Goal: Check status: Check status

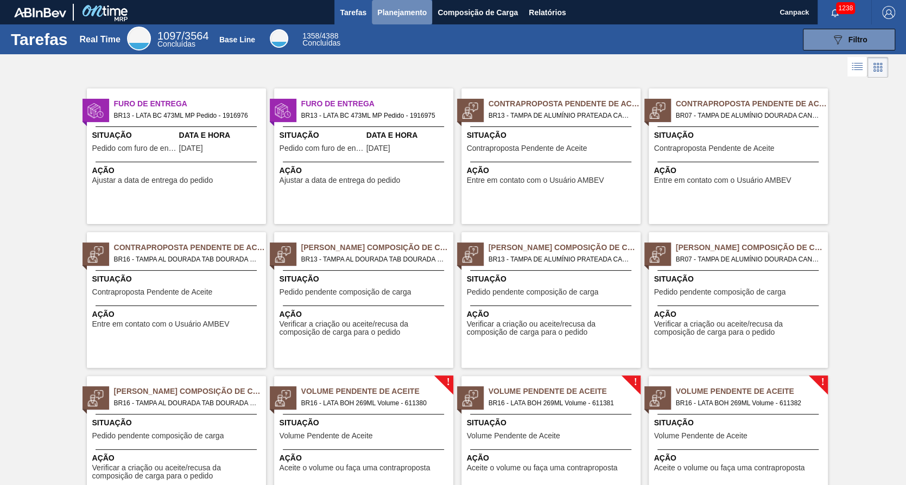
click at [402, 10] on span "Planejamento" at bounding box center [401, 12] width 49 height 13
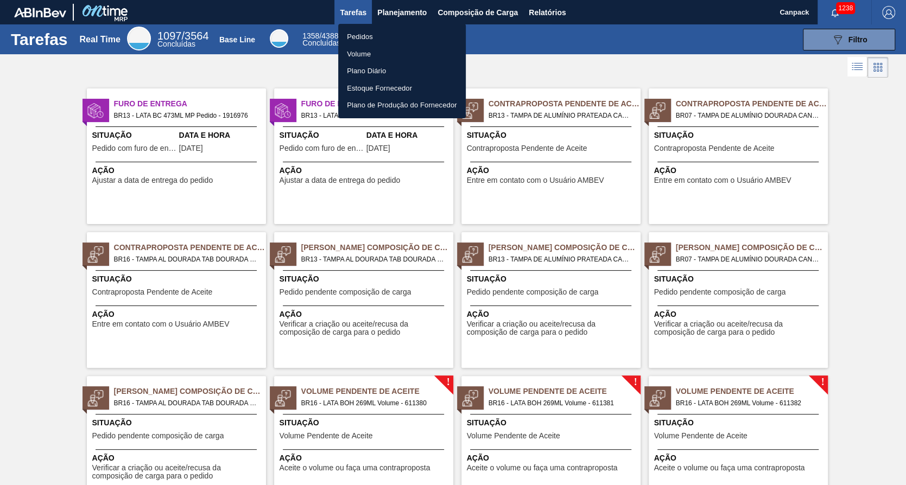
click at [403, 36] on li "Pedidos" at bounding box center [402, 36] width 128 height 17
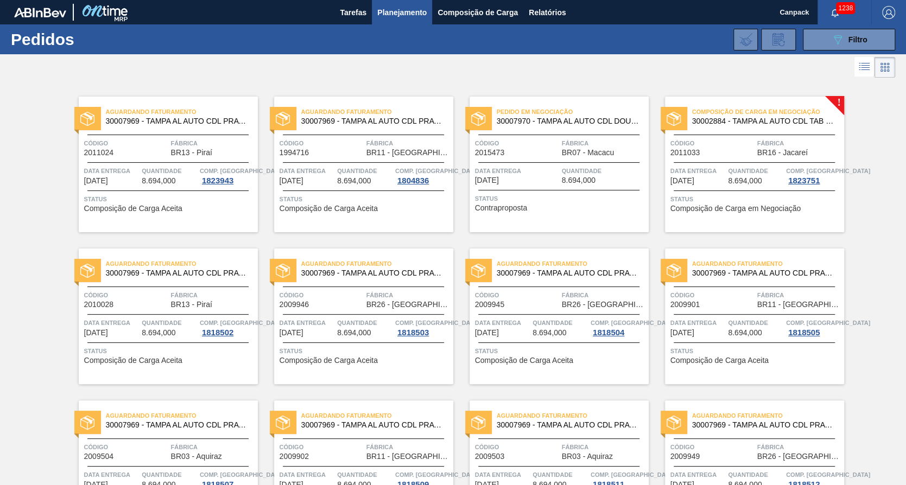
click at [729, 148] on div "Código 2011033" at bounding box center [713, 147] width 84 height 19
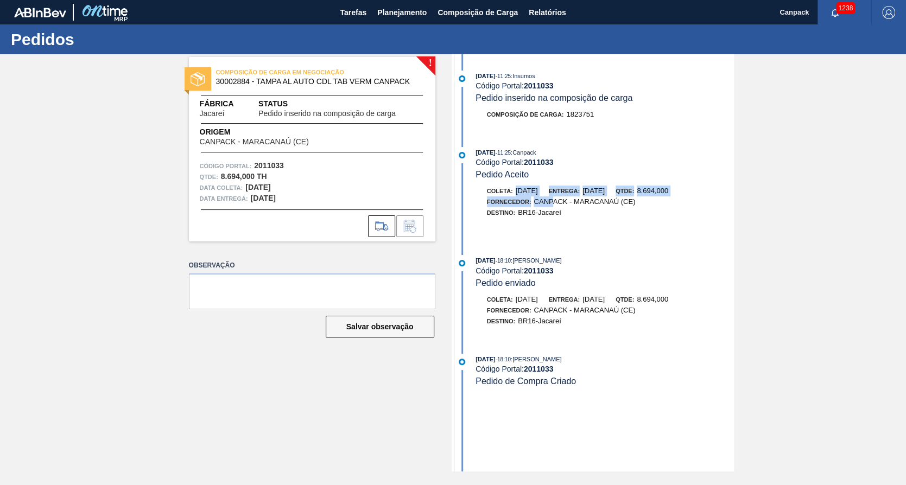
drag, startPoint x: 515, startPoint y: 197, endPoint x: 552, endPoint y: 200, distance: 37.1
click at [552, 197] on div "Coleta: [DATE] Entrega: [DATE] Qtde: 8.694,000" at bounding box center [605, 191] width 258 height 11
click at [807, 208] on div "! COMPOSIÇÃO DE CARGA EM NEGOCIAÇÃO 30002884 - TAMPA AL AUTO CDL TAB VERM CANPA…" at bounding box center [453, 263] width 906 height 418
drag, startPoint x: 528, startPoint y: 197, endPoint x: 577, endPoint y: 201, distance: 49.0
click at [577, 201] on div "Coleta: [DATE] Entrega: [DATE] Qtde: 8.694,000 Fornecedor: CANPACK - [GEOGRAPHI…" at bounding box center [605, 202] width 258 height 33
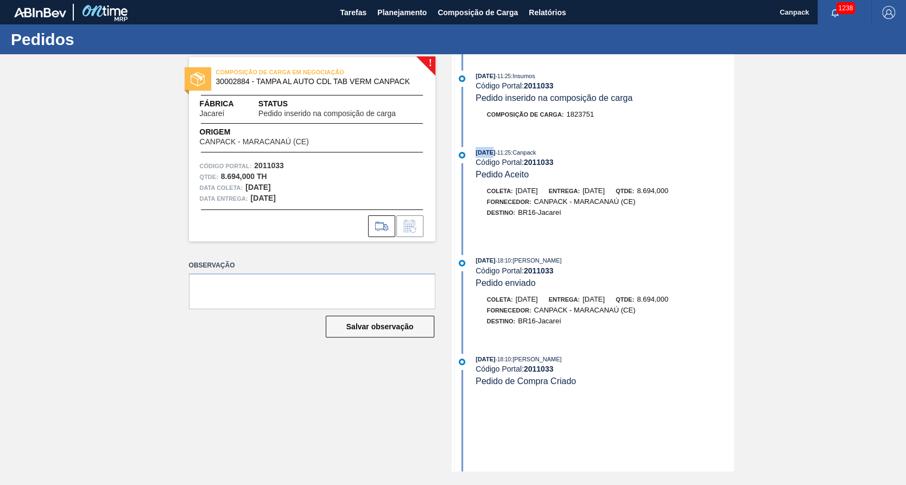
drag, startPoint x: 476, startPoint y: 153, endPoint x: 489, endPoint y: 155, distance: 13.2
click at [489, 155] on span "[DATE]" at bounding box center [486, 152] width 20 height 7
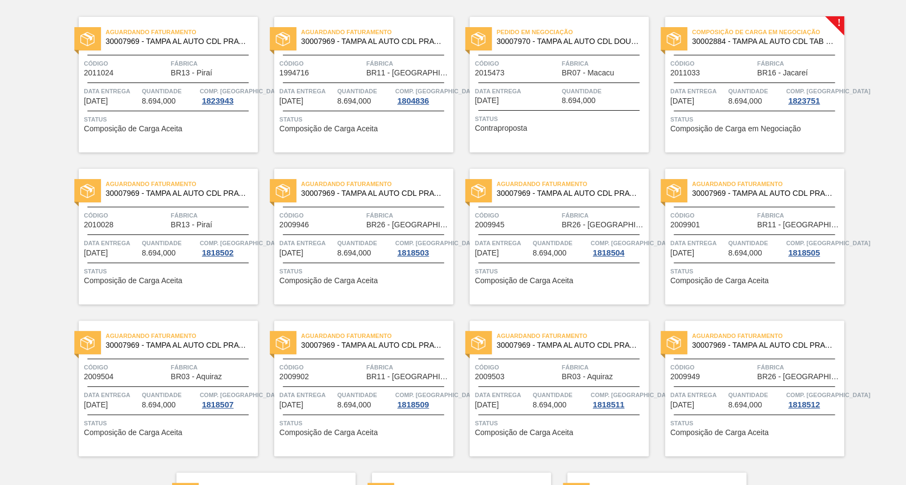
scroll to position [26, 0]
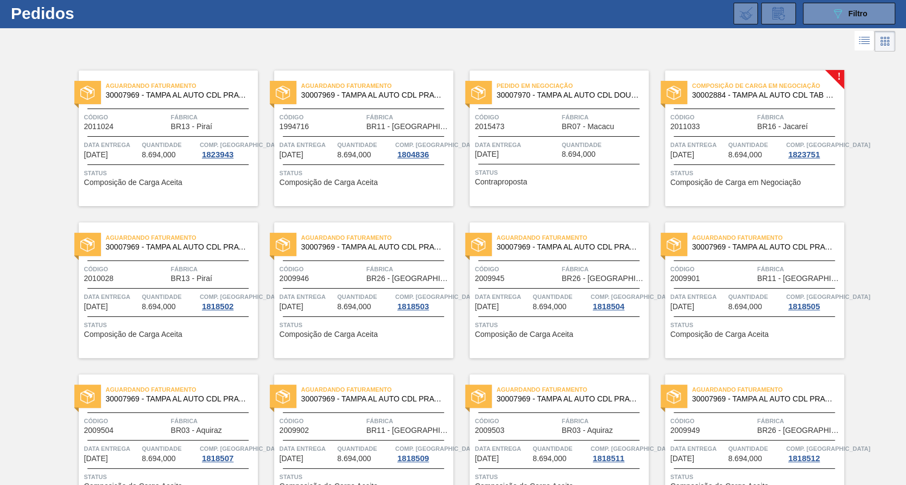
click at [559, 150] on div "Data entrega [DATE] Quantidade 8.694,000" at bounding box center [559, 149] width 179 height 19
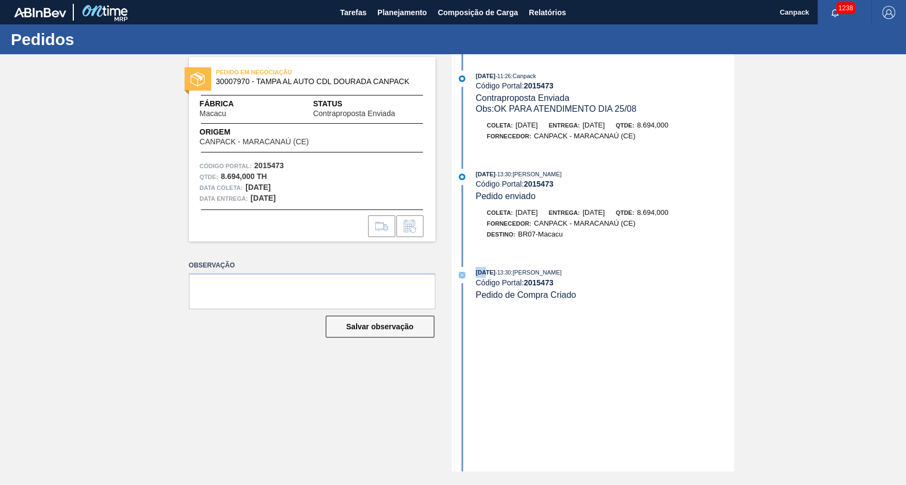
drag, startPoint x: 470, startPoint y: 281, endPoint x: 484, endPoint y: 281, distance: 14.1
click at [484, 281] on div "[DATE] 13:30 : [PERSON_NAME] Código Portal: 2015473 Pedido de Compra Criado" at bounding box center [594, 283] width 280 height 33
click at [717, 269] on div "[DATE] 11:26 : Canpack Código Portal: 2015473 Contraproposta Enviada Obs: OK PA…" at bounding box center [594, 263] width 280 height 418
drag, startPoint x: 335, startPoint y: 82, endPoint x: 404, endPoint y: 83, distance: 69.5
click at [402, 83] on span "30007970 - TAMPA AL AUTO CDL DOURADA CANPACK" at bounding box center [314, 82] width 197 height 8
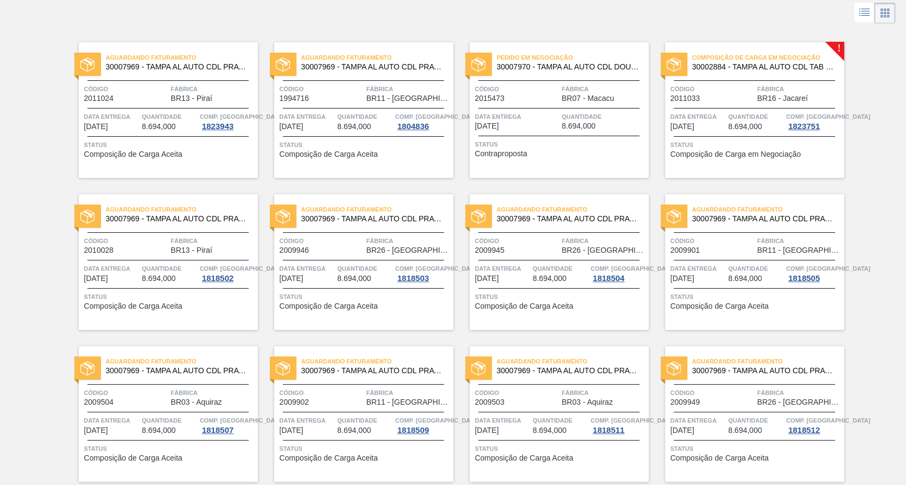
scroll to position [243, 0]
